Goal: Information Seeking & Learning: Find specific fact

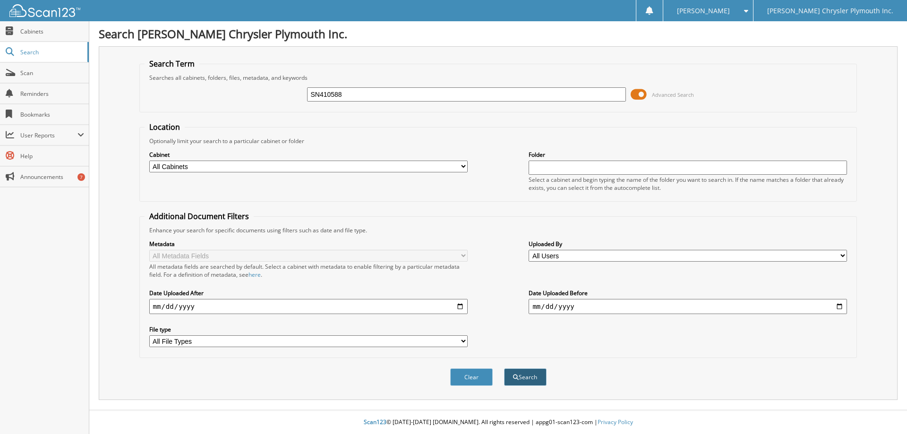
type input "SN410588"
click at [520, 377] on button "Search" at bounding box center [525, 377] width 43 height 17
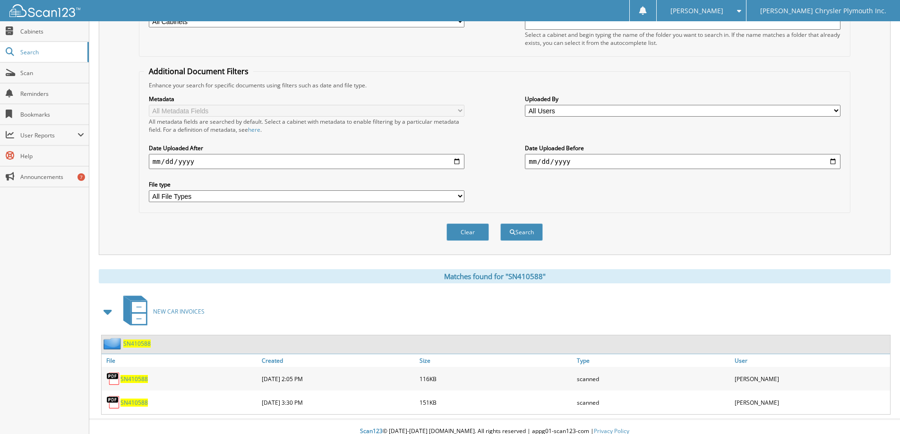
scroll to position [155, 0]
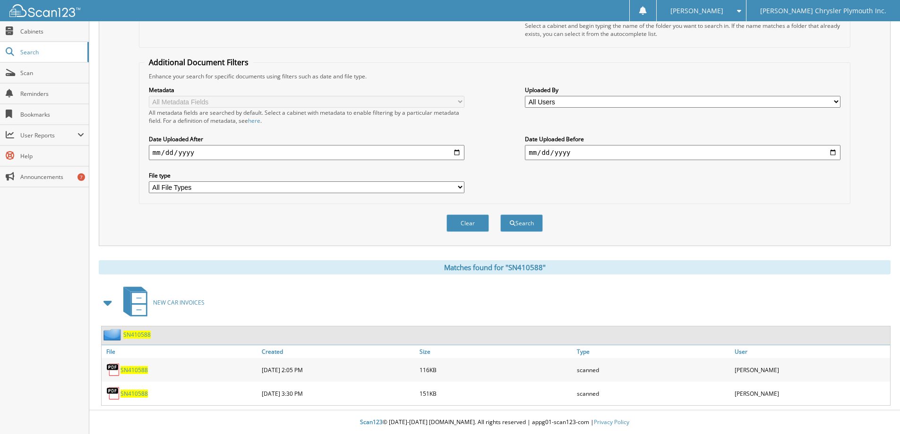
click at [142, 368] on span "SN410588" at bounding box center [134, 370] width 27 height 8
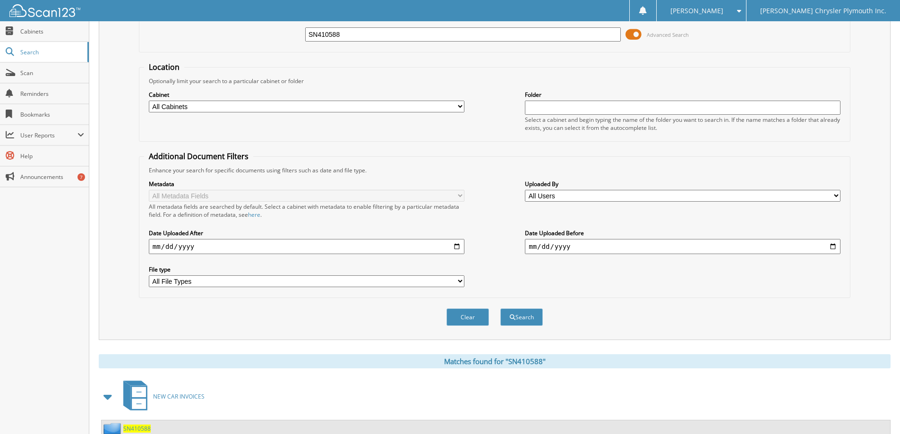
scroll to position [0, 0]
